Goal: Task Accomplishment & Management: Manage account settings

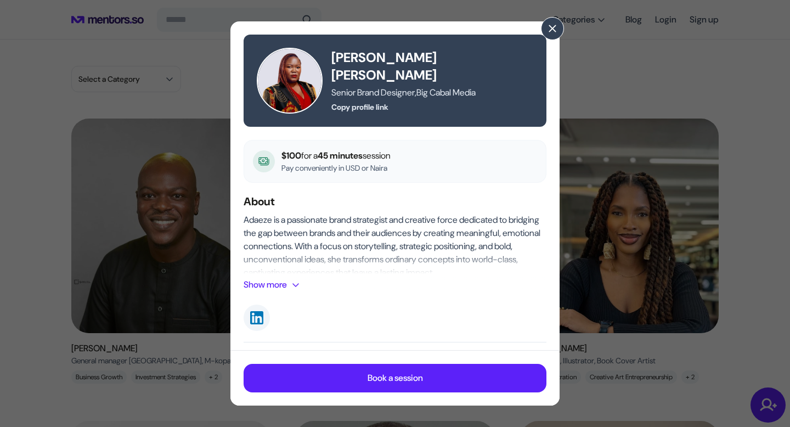
click at [299, 82] on img at bounding box center [290, 81] width 66 height 66
click at [441, 66] on h5 "[PERSON_NAME] [PERSON_NAME]" at bounding box center [432, 66] width 202 height 35
click at [416, 87] on span "," at bounding box center [416, 93] width 2 height 12
click at [373, 101] on button "Copy profile link" at bounding box center [359, 106] width 57 height 11
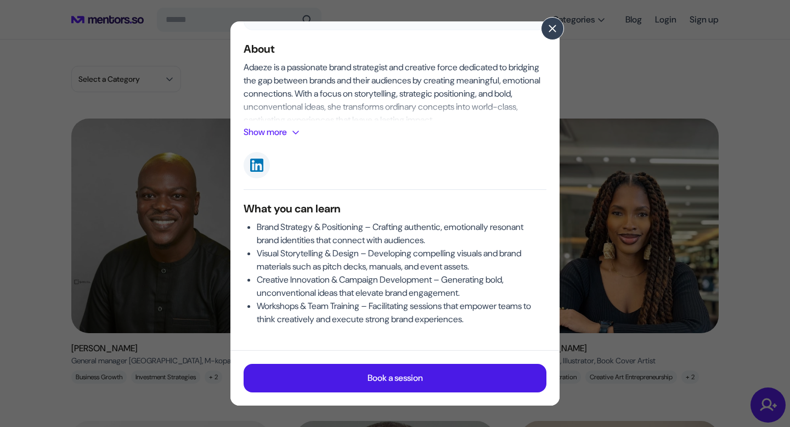
click at [381, 381] on p "Book a session" at bounding box center [394, 377] width 55 height 13
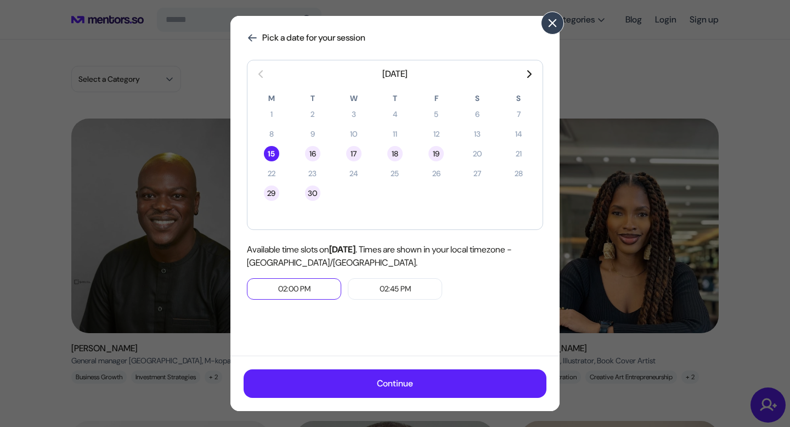
click at [551, 22] on span at bounding box center [552, 23] width 12 height 12
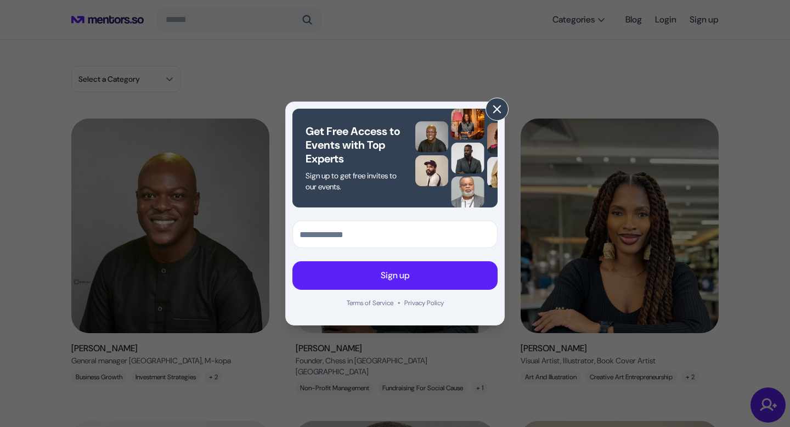
click at [497, 108] on span at bounding box center [497, 109] width 12 height 12
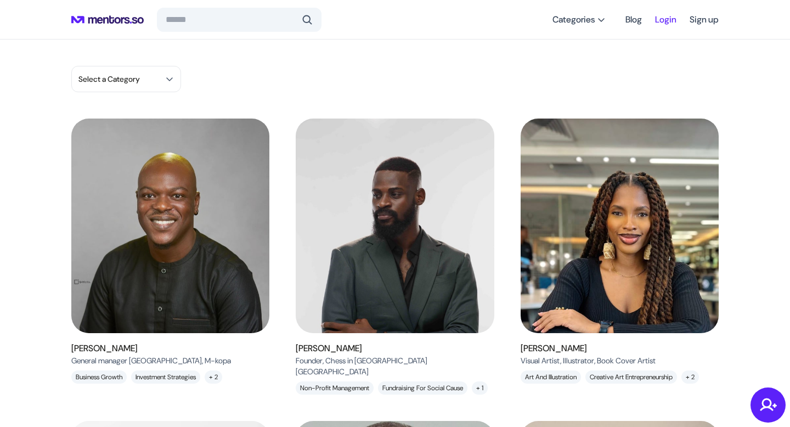
click at [659, 16] on link "Login" at bounding box center [665, 20] width 21 height 20
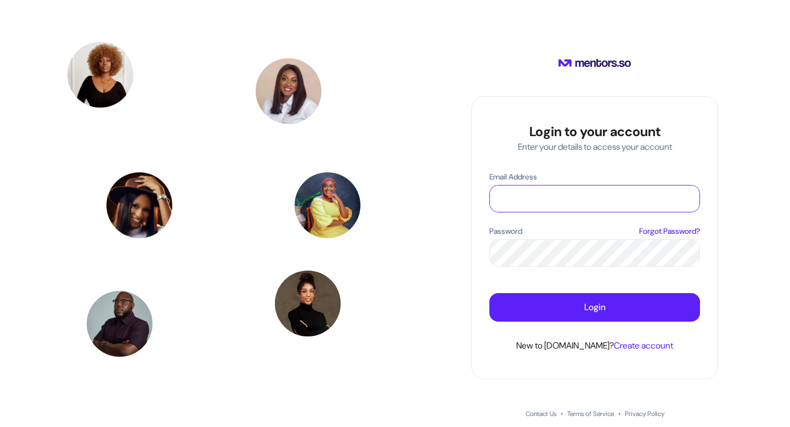
type input "**********"
click at [688, 252] on span at bounding box center [687, 252] width 11 height 11
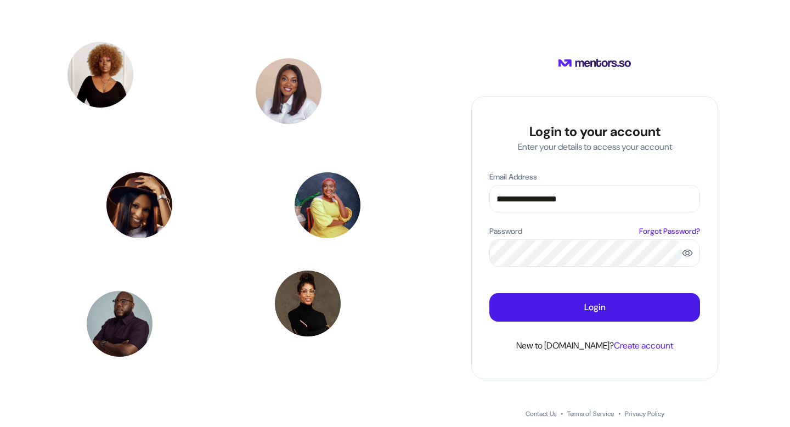
click at [592, 313] on p "Login" at bounding box center [594, 307] width 21 height 13
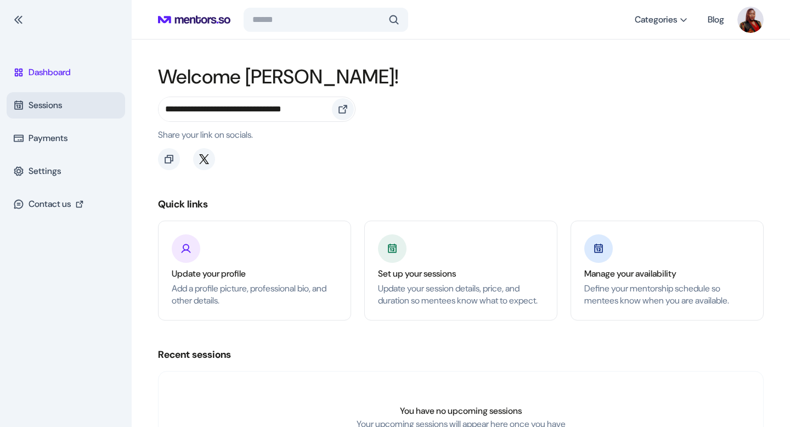
click at [61, 107] on p "Sessions" at bounding box center [45, 105] width 33 height 13
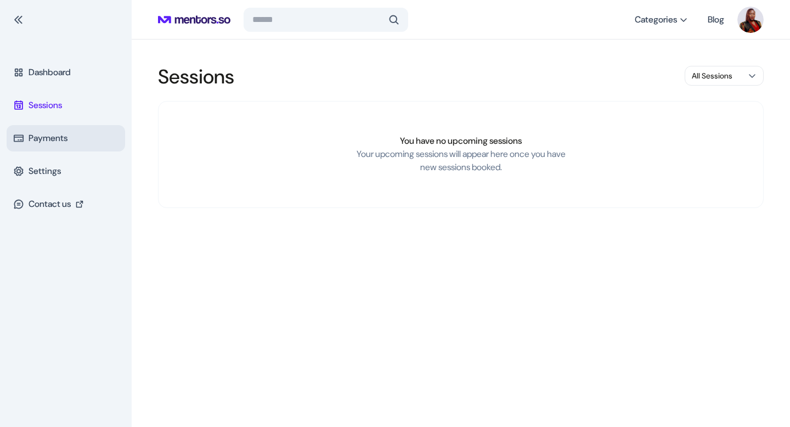
click at [56, 134] on p "Payments" at bounding box center [48, 138] width 39 height 13
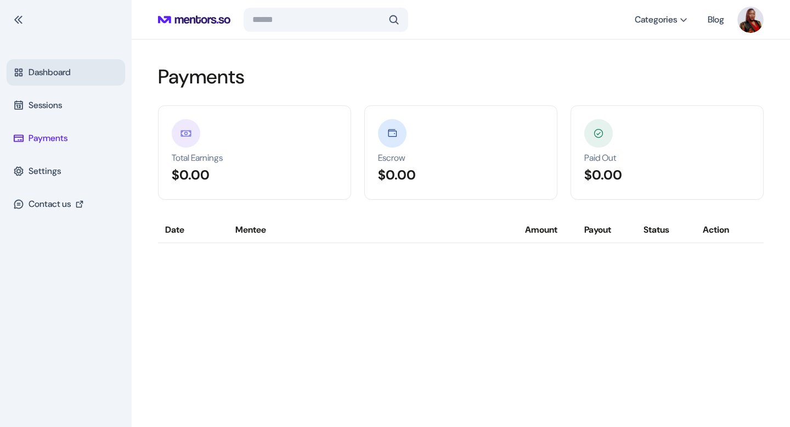
click at [53, 75] on p "Dashboard" at bounding box center [50, 72] width 42 height 13
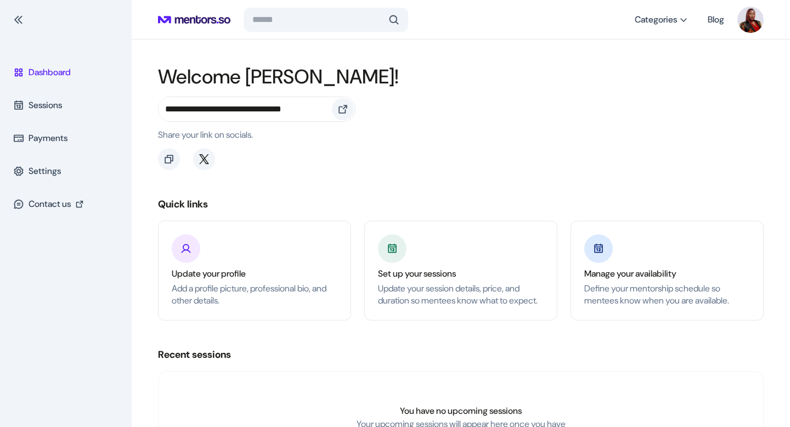
click at [197, 14] on icon at bounding box center [194, 19] width 72 height 31
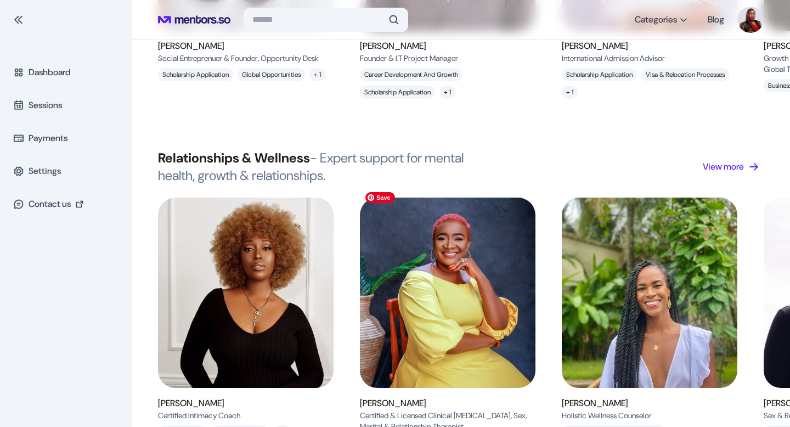
scroll to position [1222, 0]
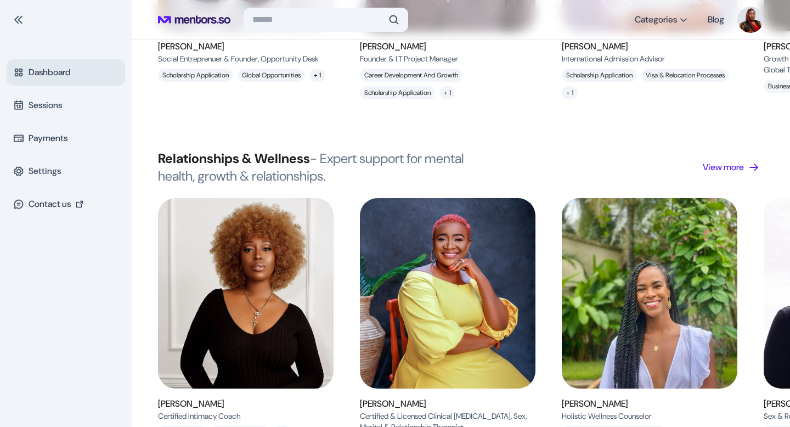
click at [64, 68] on p "Dashboard" at bounding box center [50, 72] width 42 height 13
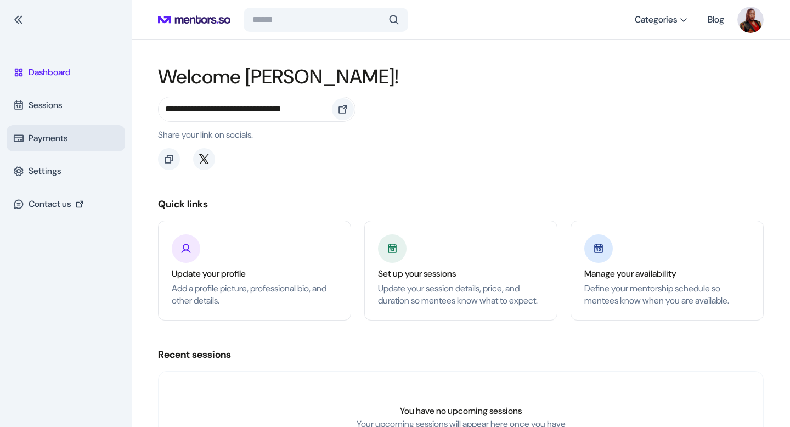
click at [67, 137] on p "Payments" at bounding box center [48, 138] width 39 height 13
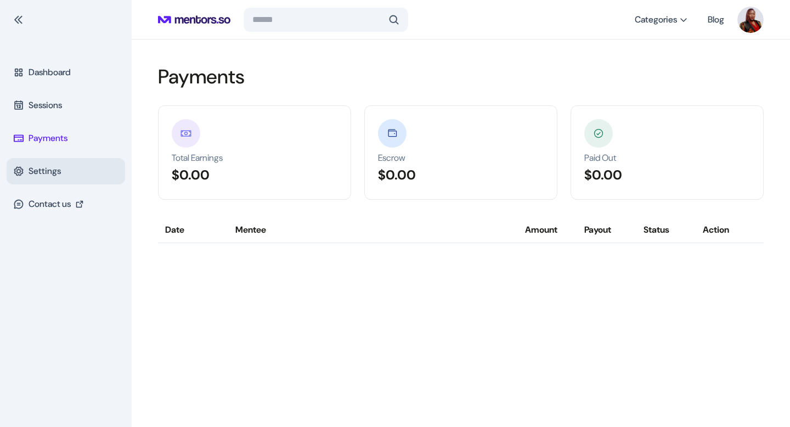
click at [66, 160] on div "Settings" at bounding box center [66, 171] width 118 height 26
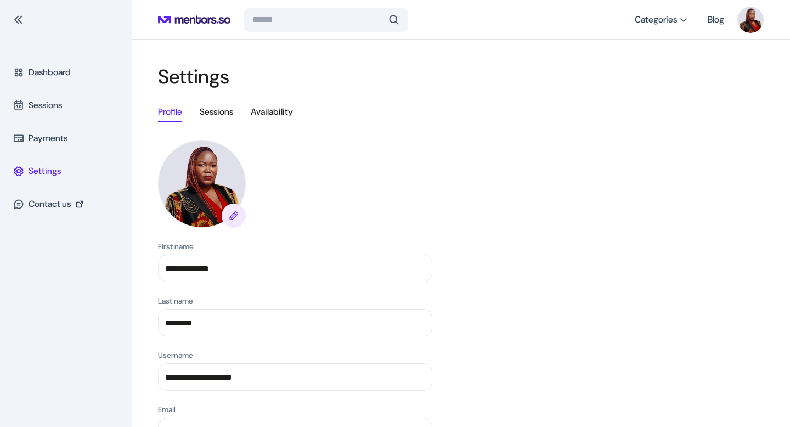
click at [230, 107] on p "Sessions" at bounding box center [216, 111] width 33 height 13
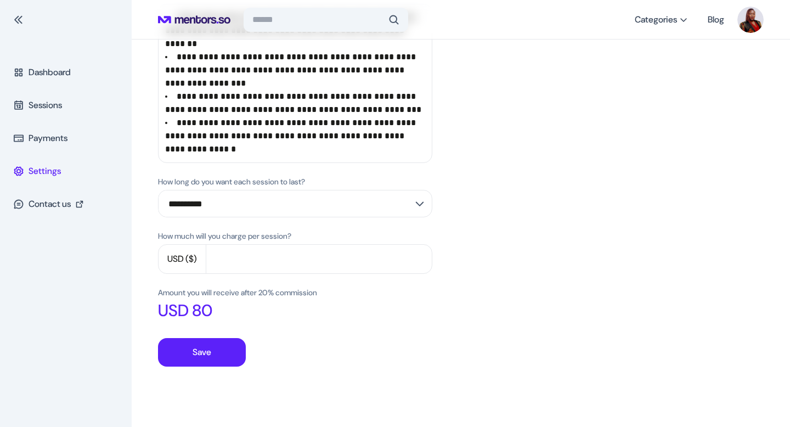
scroll to position [281, 0]
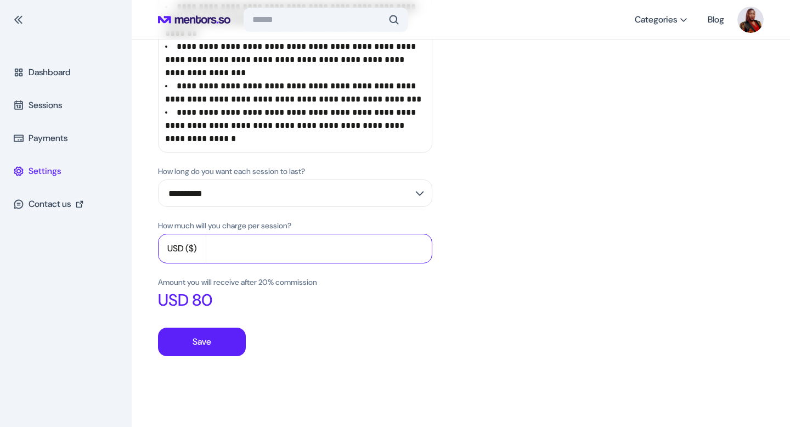
drag, startPoint x: 215, startPoint y: 247, endPoint x: 239, endPoint y: 247, distance: 24.1
click at [239, 247] on input "***" at bounding box center [318, 248] width 225 height 26
click at [217, 247] on input "**" at bounding box center [318, 248] width 225 height 26
drag, startPoint x: 213, startPoint y: 247, endPoint x: 237, endPoint y: 247, distance: 23.6
click at [237, 247] on input "**" at bounding box center [318, 248] width 225 height 26
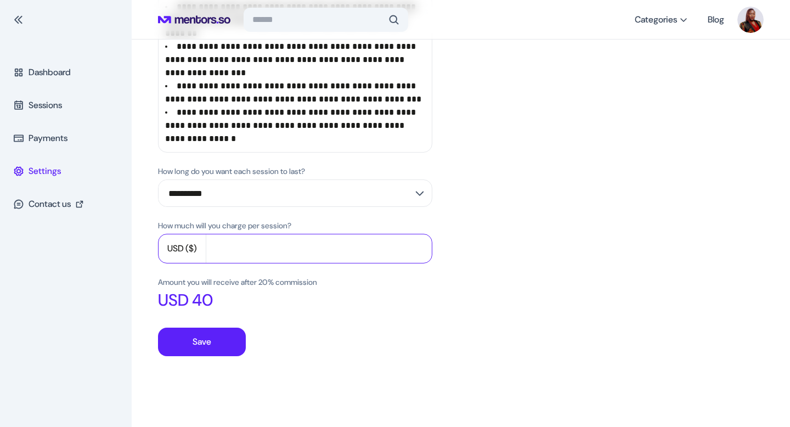
type input "**"
click at [195, 245] on p "USD ($)" at bounding box center [182, 248] width 48 height 29
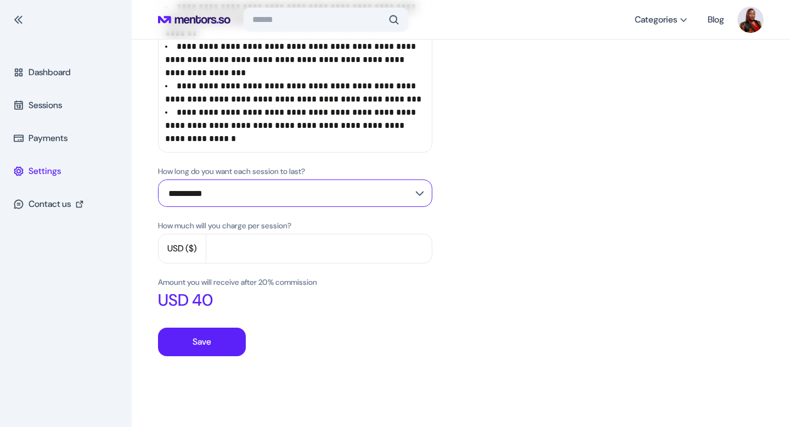
click at [276, 194] on input "**********" at bounding box center [282, 193] width 249 height 26
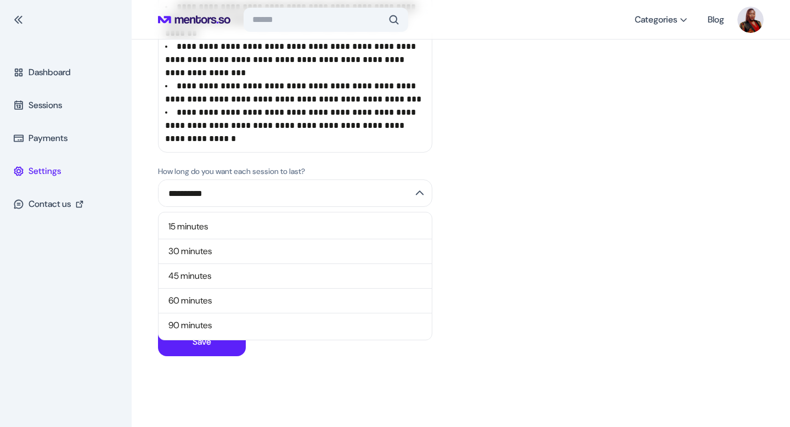
click at [258, 250] on button "30 minutes" at bounding box center [294, 251] width 273 height 25
type input "**********"
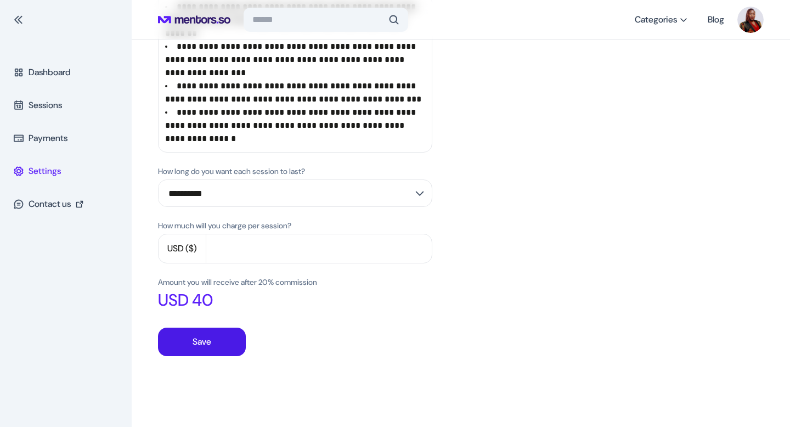
click at [203, 348] on button "Save" at bounding box center [202, 341] width 88 height 29
click at [211, 344] on button "Save" at bounding box center [202, 341] width 88 height 29
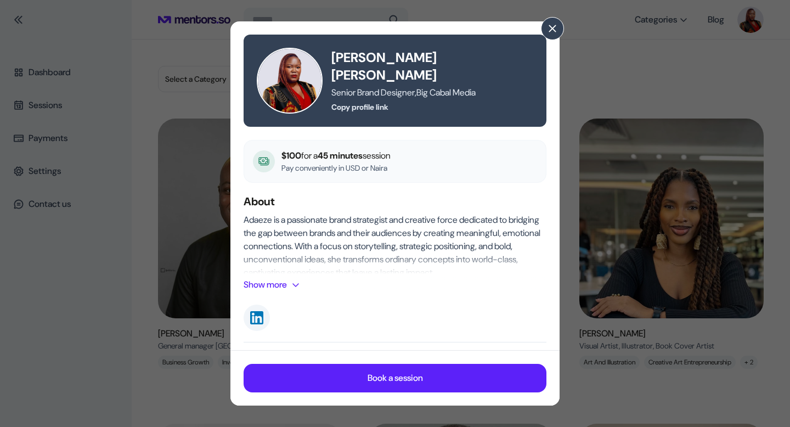
scroll to position [152, 0]
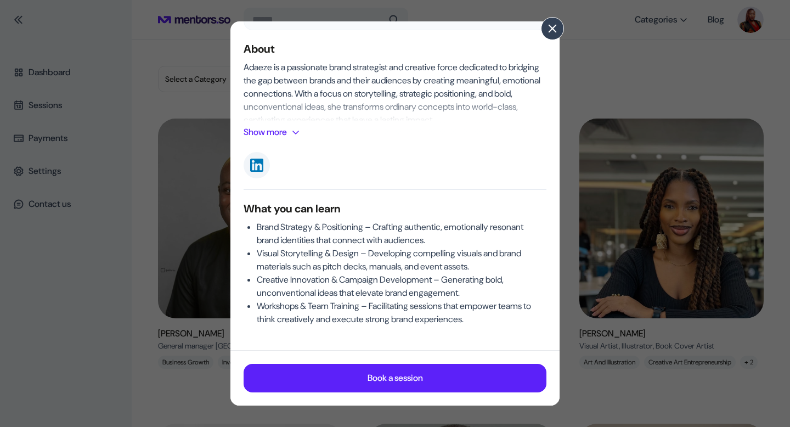
click at [557, 26] on span at bounding box center [552, 28] width 12 height 12
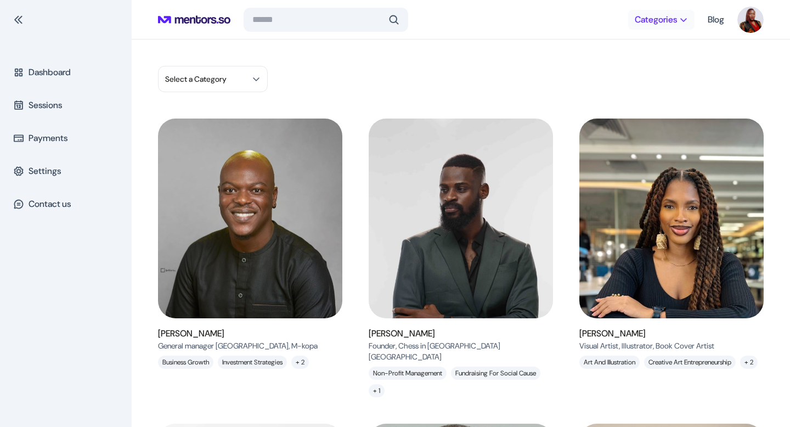
click at [663, 23] on span "Categories" at bounding box center [656, 19] width 42 height 11
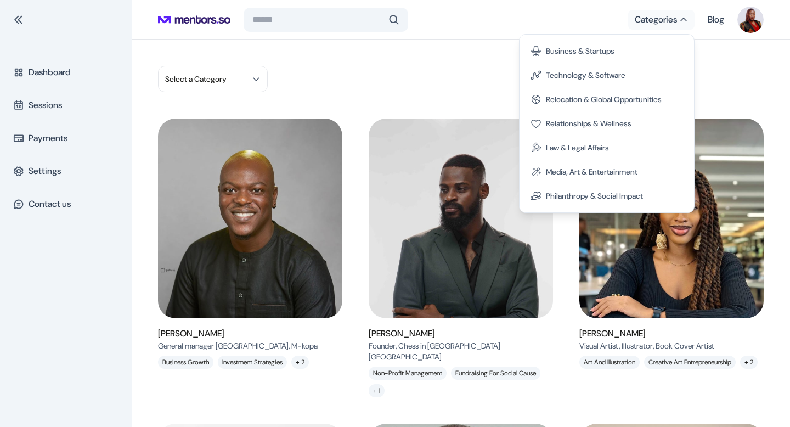
click at [475, 75] on div "Select a Category" at bounding box center [460, 79] width 605 height 26
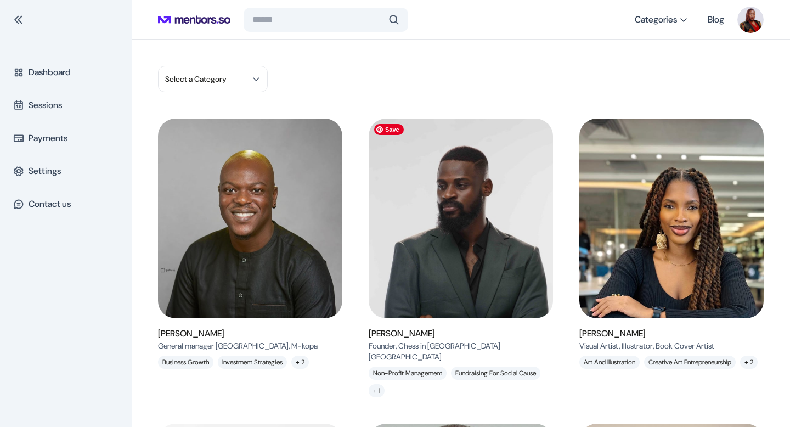
click at [457, 218] on img at bounding box center [460, 218] width 207 height 225
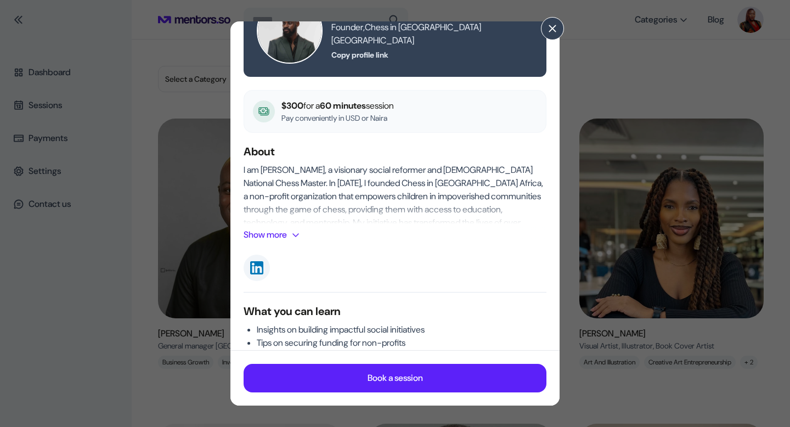
scroll to position [54, 0]
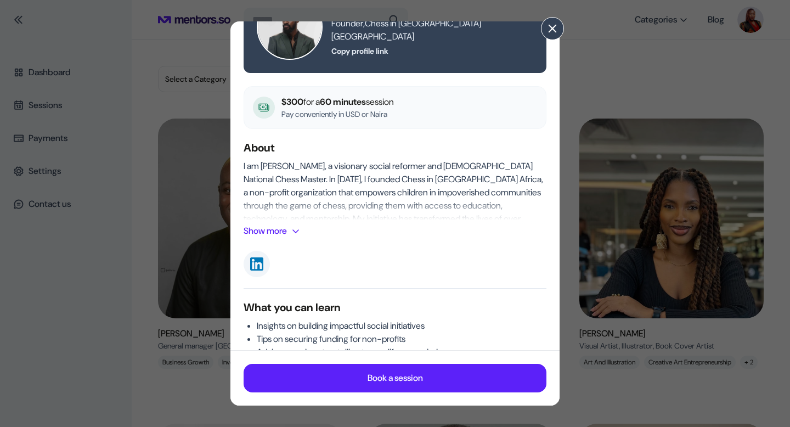
click at [552, 28] on span at bounding box center [552, 28] width 12 height 12
